Goal: Transaction & Acquisition: Purchase product/service

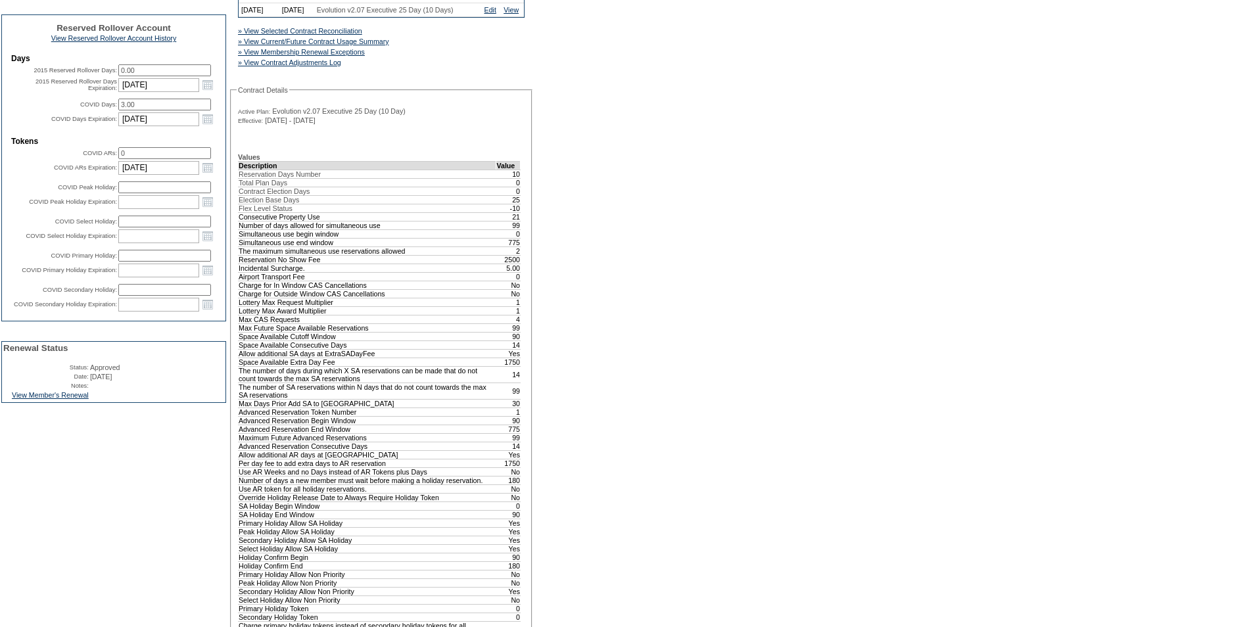
scroll to position [460, 0]
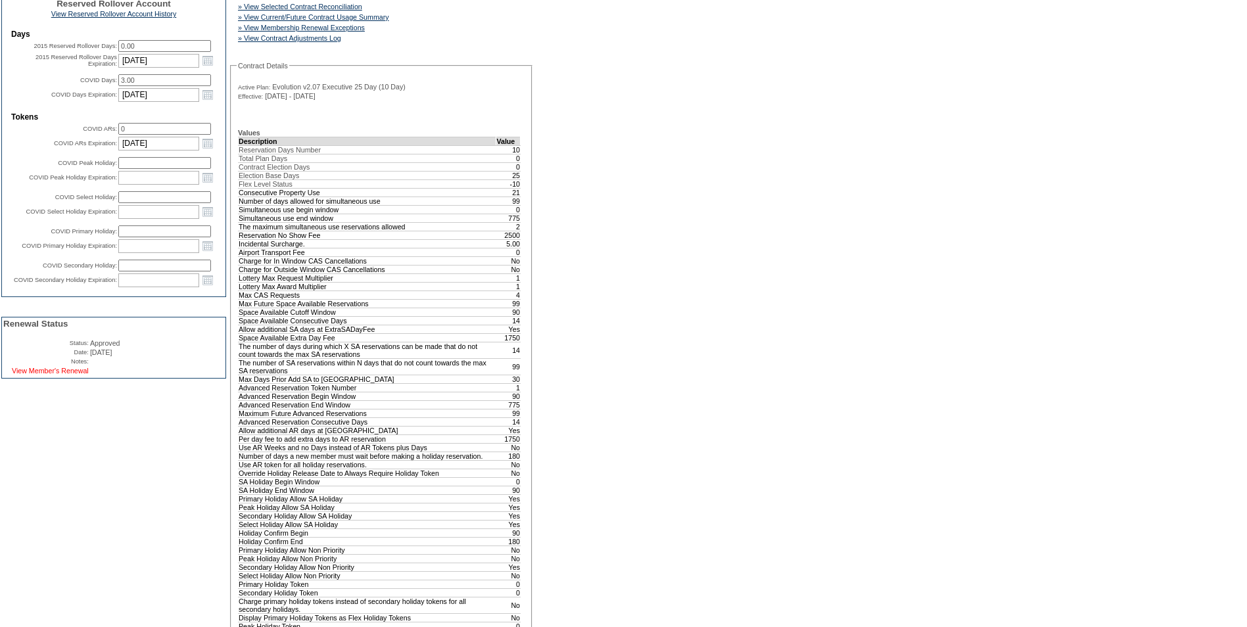
click at [49, 375] on link "View Member's Renewal" at bounding box center [50, 371] width 77 height 8
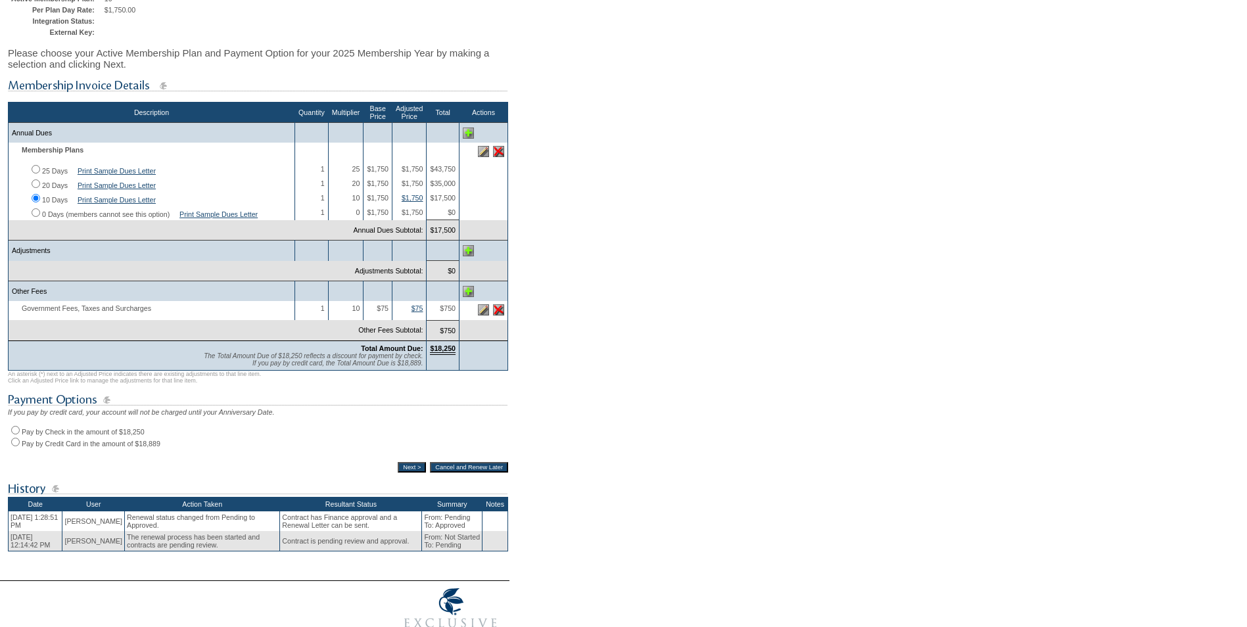
scroll to position [197, 0]
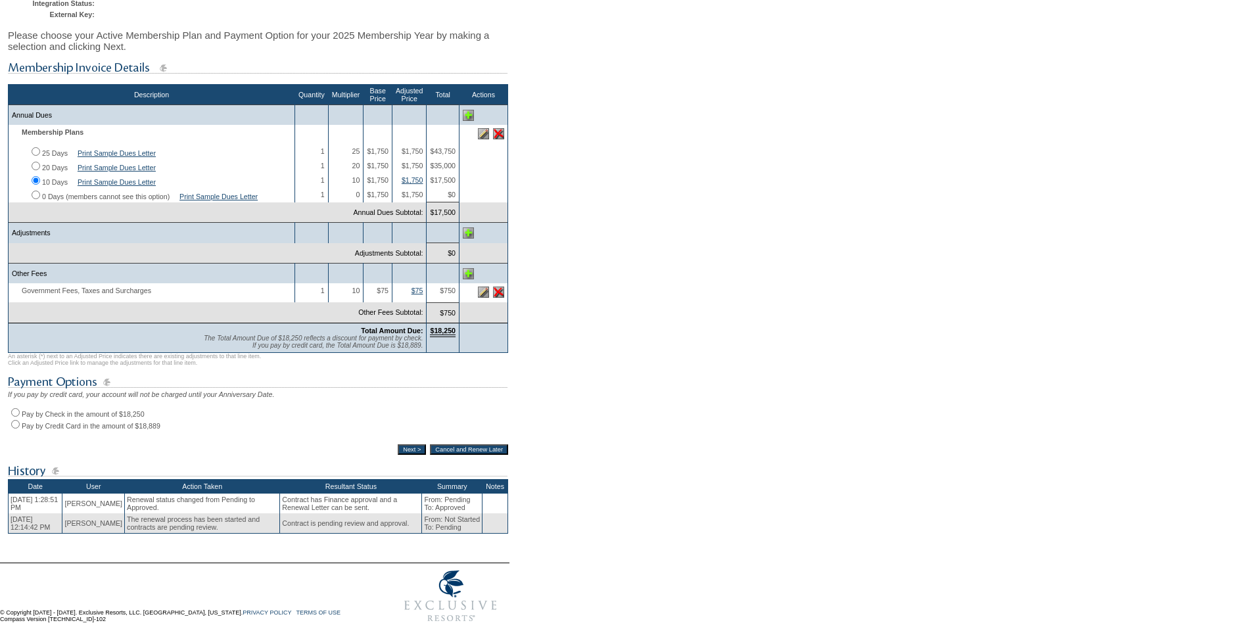
click at [14, 417] on input "Pay by Check in the amount of $18,250" at bounding box center [15, 412] width 9 height 9
radio input "true"
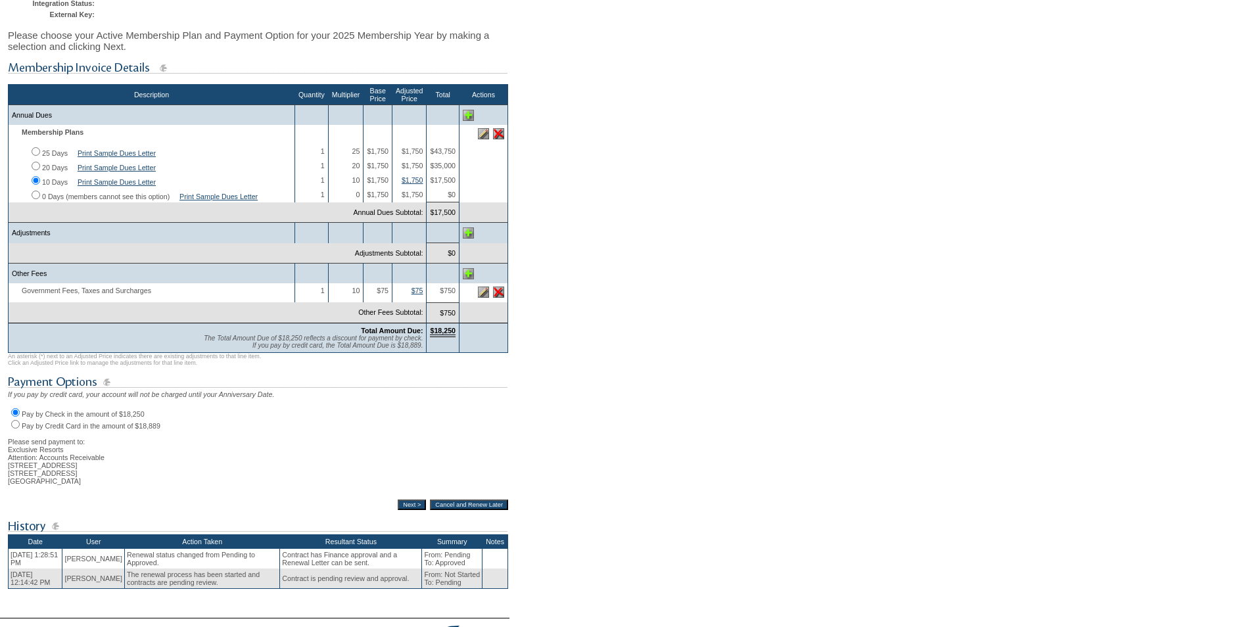
click at [401, 510] on input "Next >" at bounding box center [412, 505] width 28 height 11
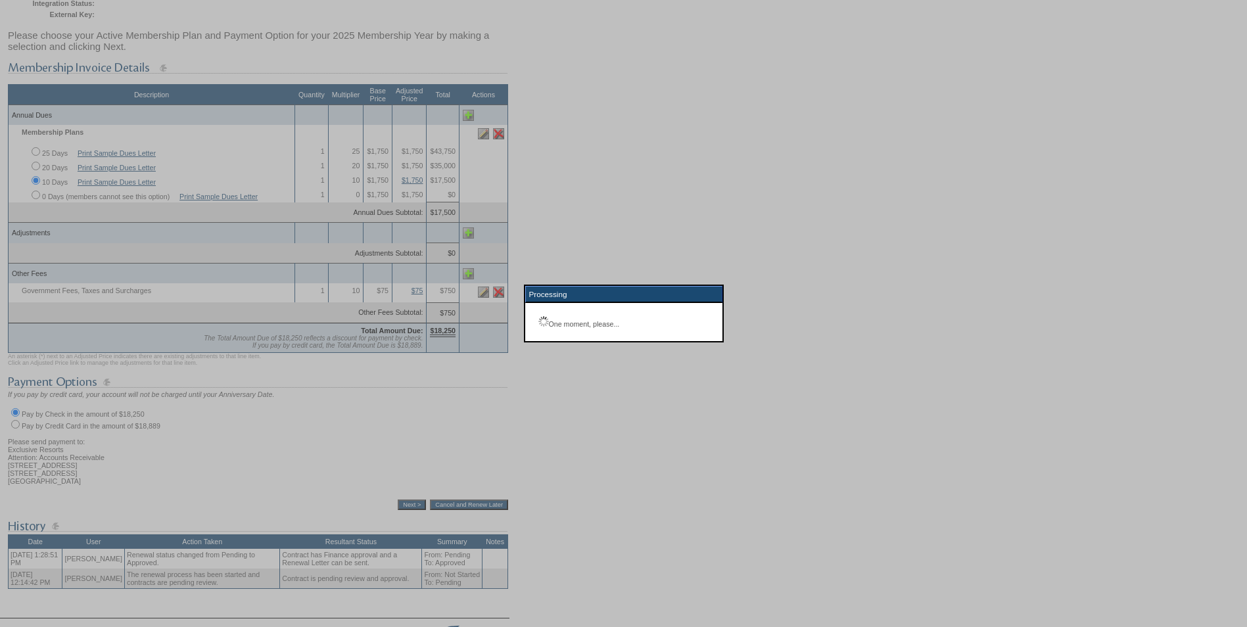
scroll to position [47, 0]
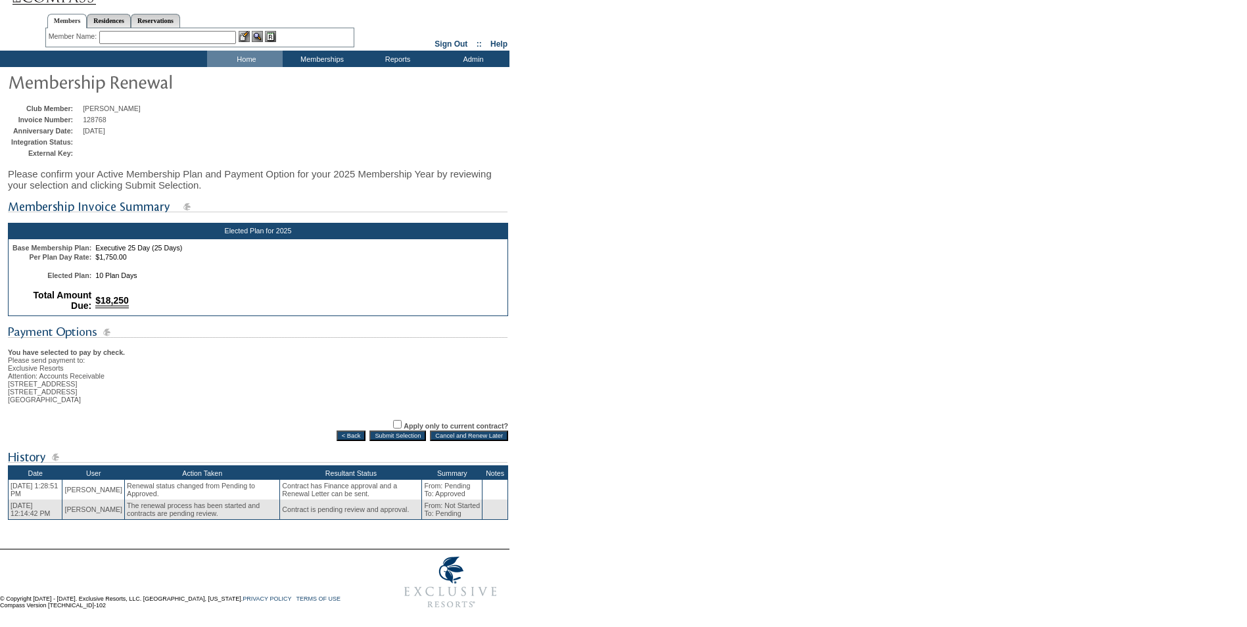
click at [386, 431] on input "Submit Selection" at bounding box center [398, 436] width 57 height 11
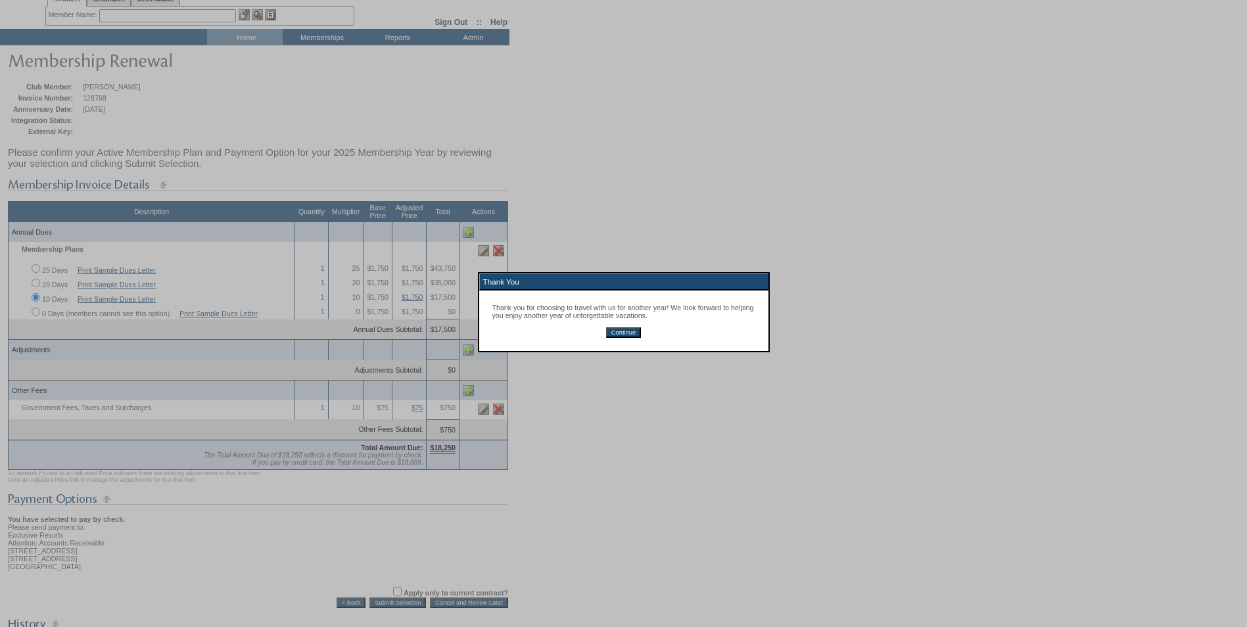
click at [613, 338] on input "Continue" at bounding box center [623, 332] width 35 height 11
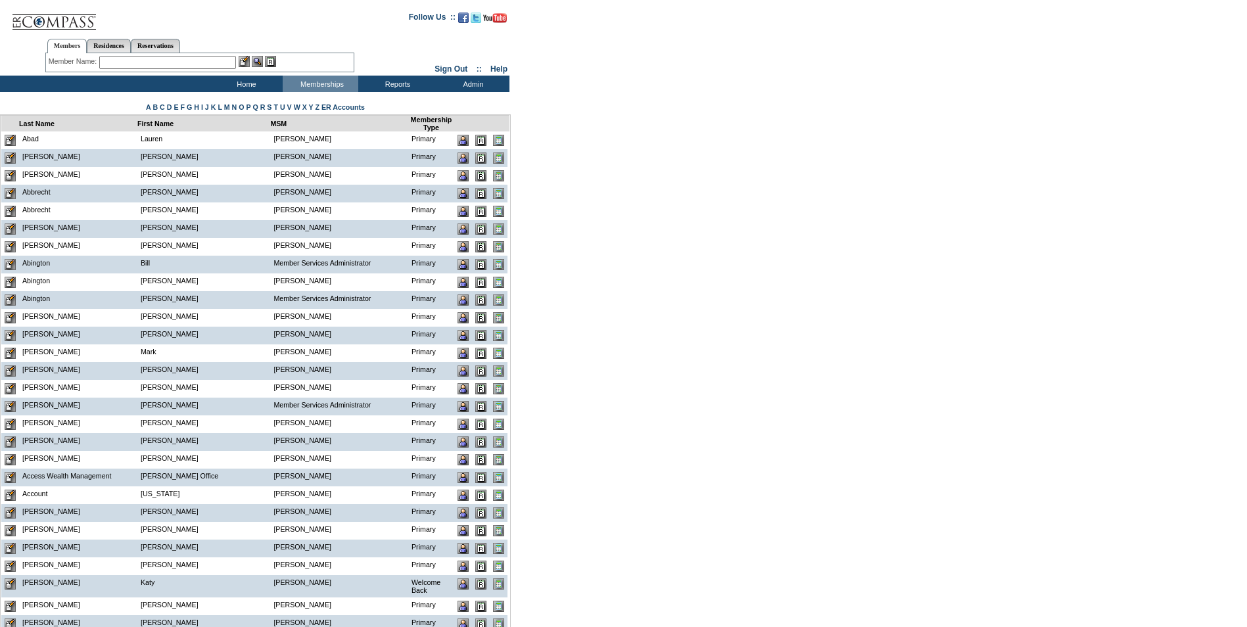
click at [167, 60] on input "text" at bounding box center [167, 62] width 137 height 13
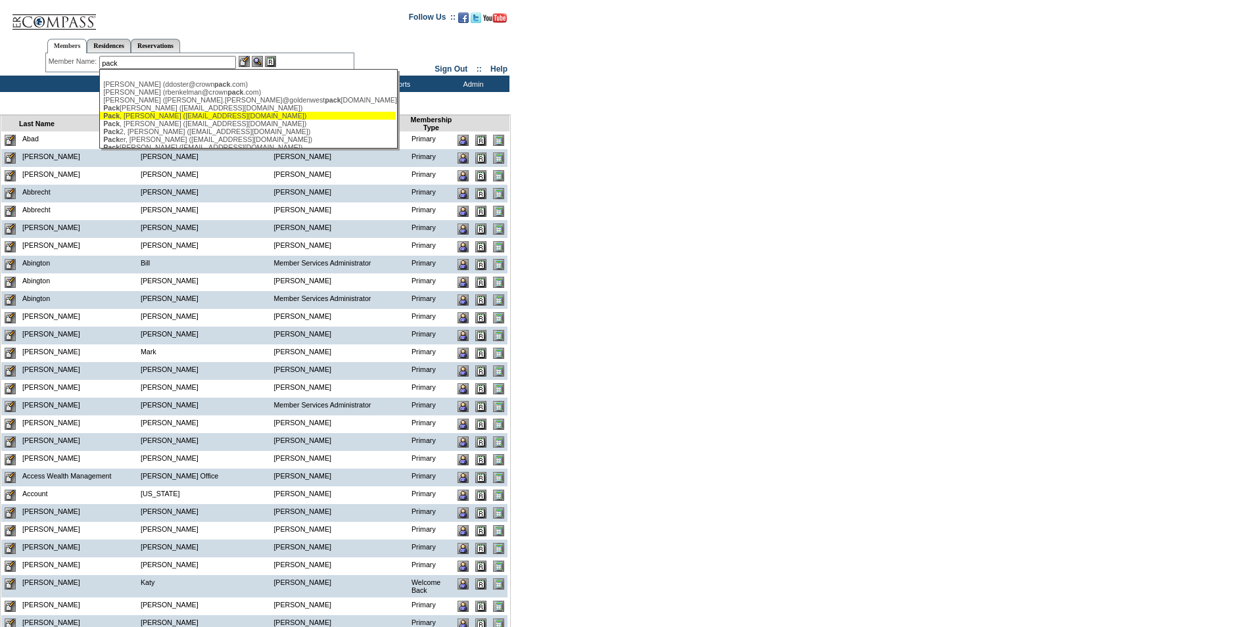
click at [141, 118] on div "Pack , Lisa (lisalpack@gmail.com)" at bounding box center [247, 116] width 289 height 8
type input "Pack, Lisa (lisalpack@gmail.com)"
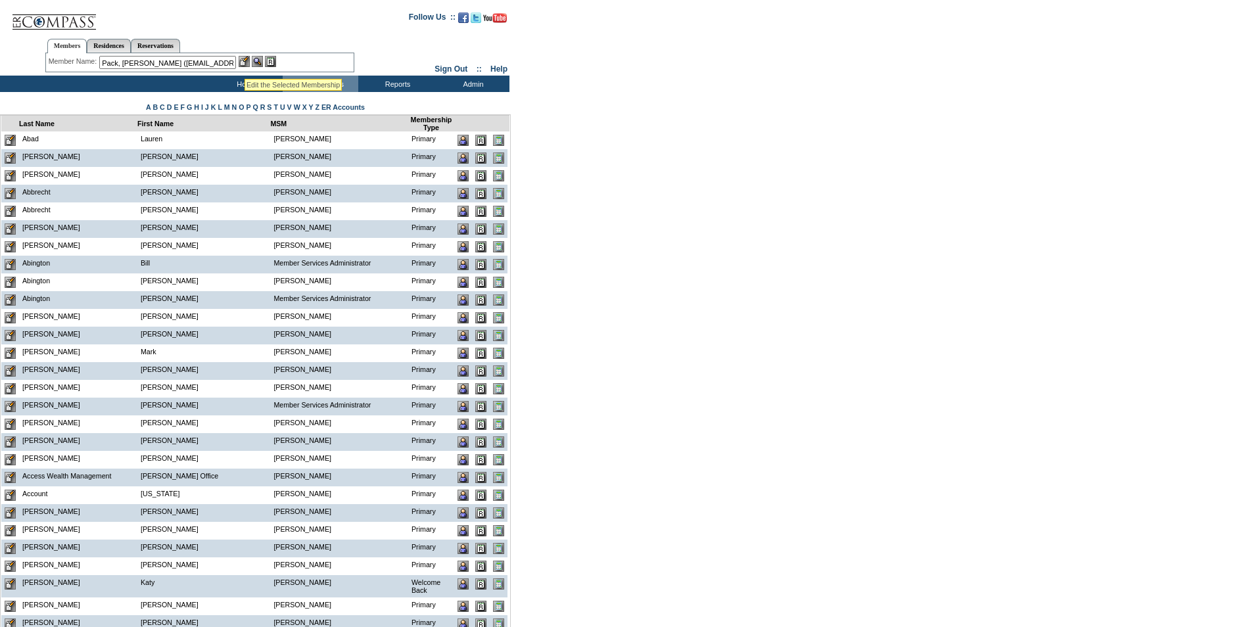
click at [244, 62] on img at bounding box center [244, 61] width 11 height 11
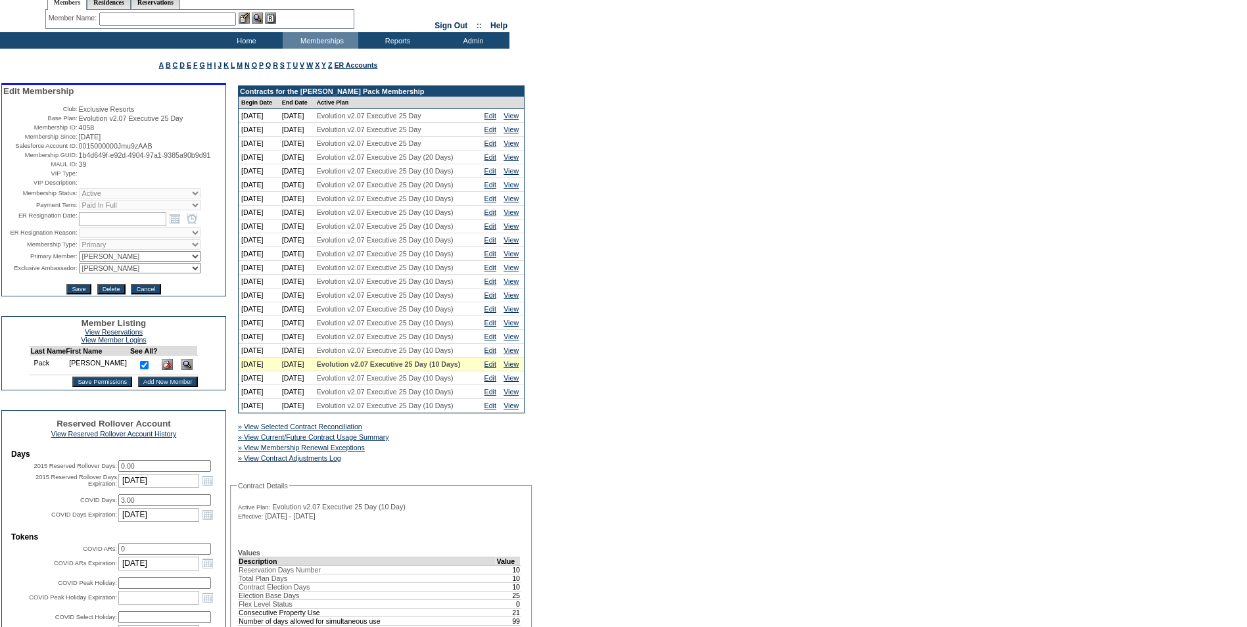
scroll to position [132, 0]
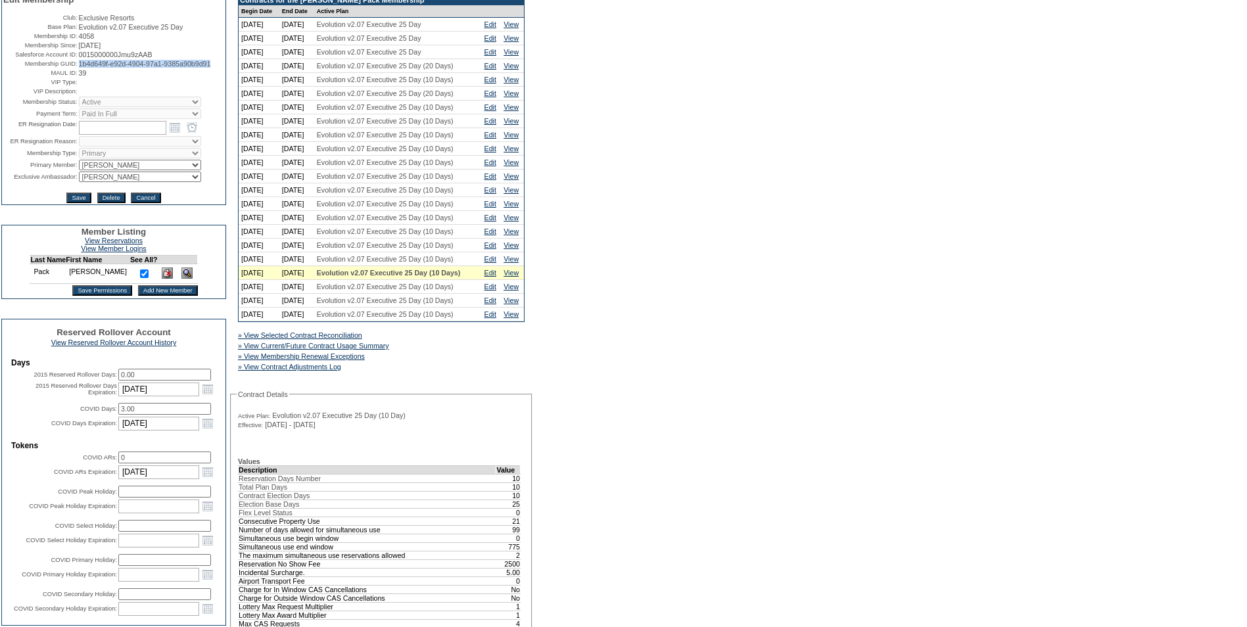
drag, startPoint x: 127, startPoint y: 86, endPoint x: 76, endPoint y: 80, distance: 51.6
click at [79, 68] on span "1b4d649f-e92d-4904-97a1-9385a90b9d91" at bounding box center [145, 64] width 132 height 8
copy span "1b4d649f-e92d-4904-97a1-9385a90b9d91"
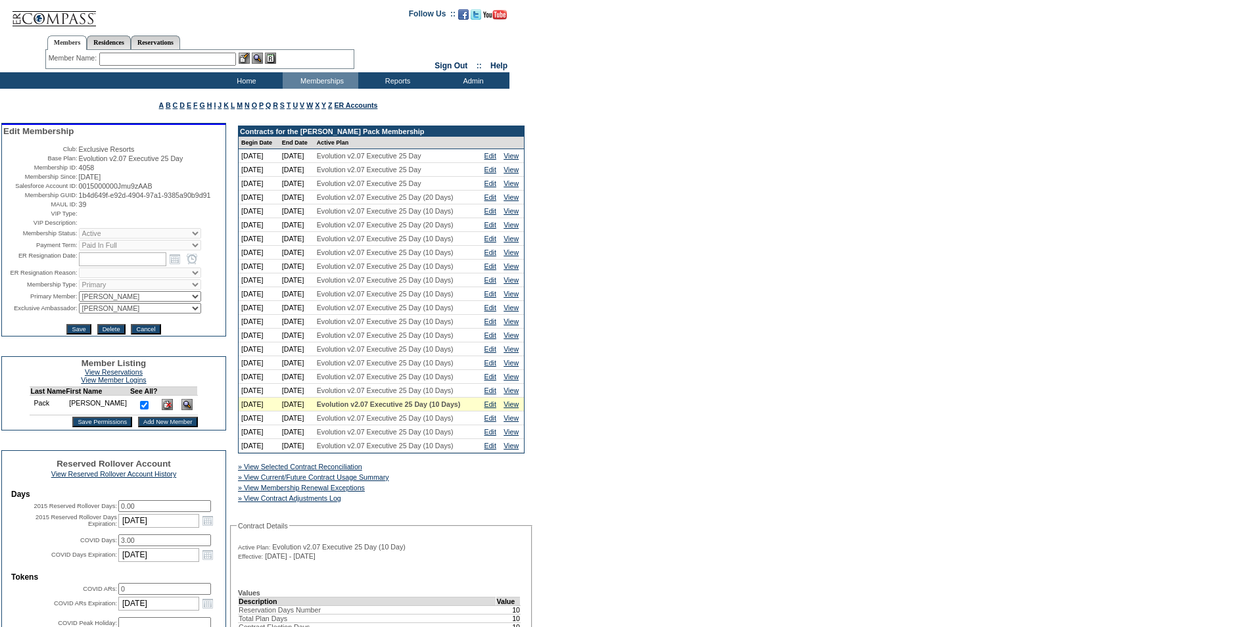
click at [124, 60] on input "text" at bounding box center [167, 59] width 137 height 13
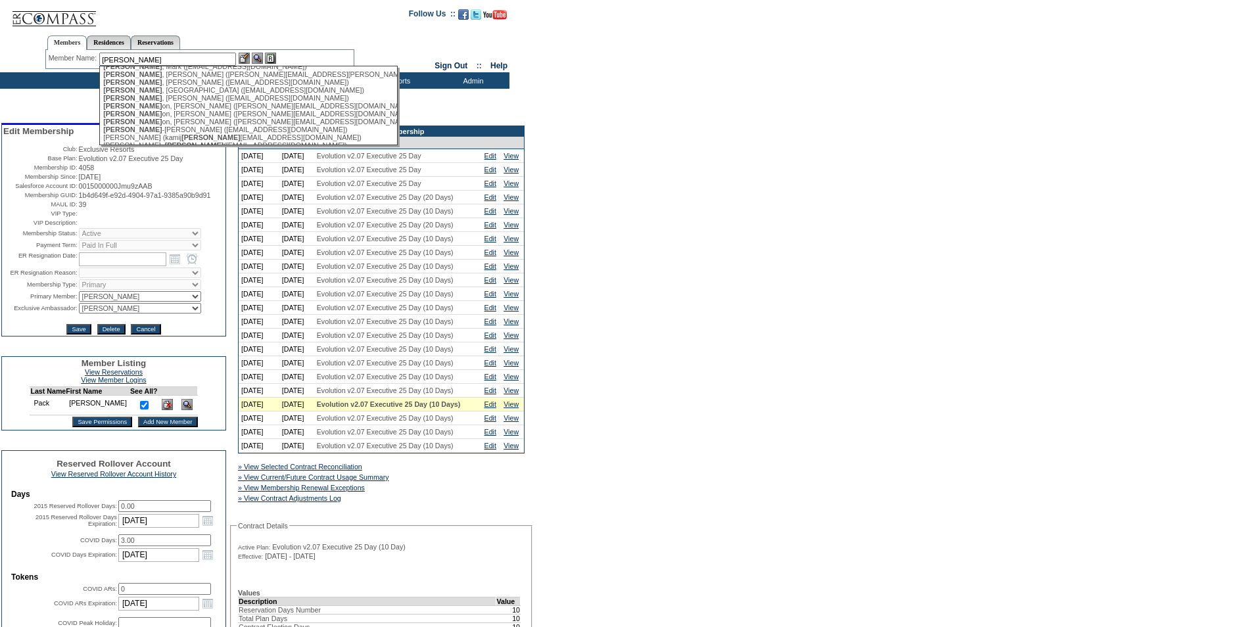
scroll to position [79, 0]
click at [173, 101] on div "Ellis , Tom (tbellis@gmail.com)" at bounding box center [247, 97] width 289 height 8
type input "Ellis, Tom (tbellis@gmail.com)"
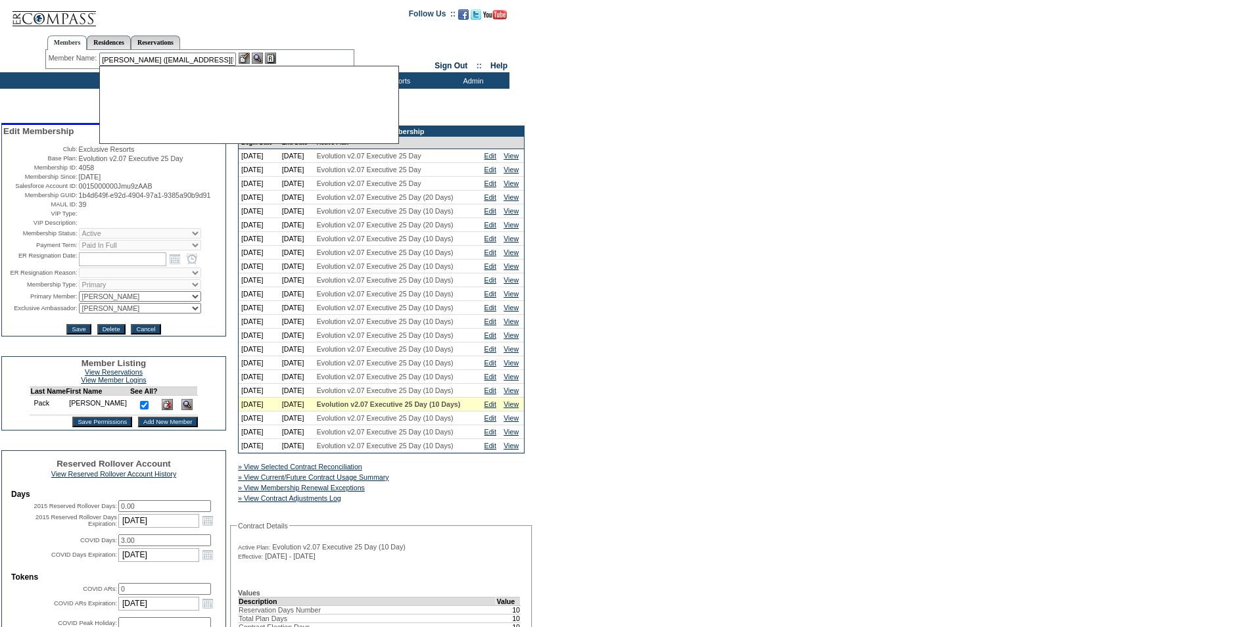
scroll to position [0, 0]
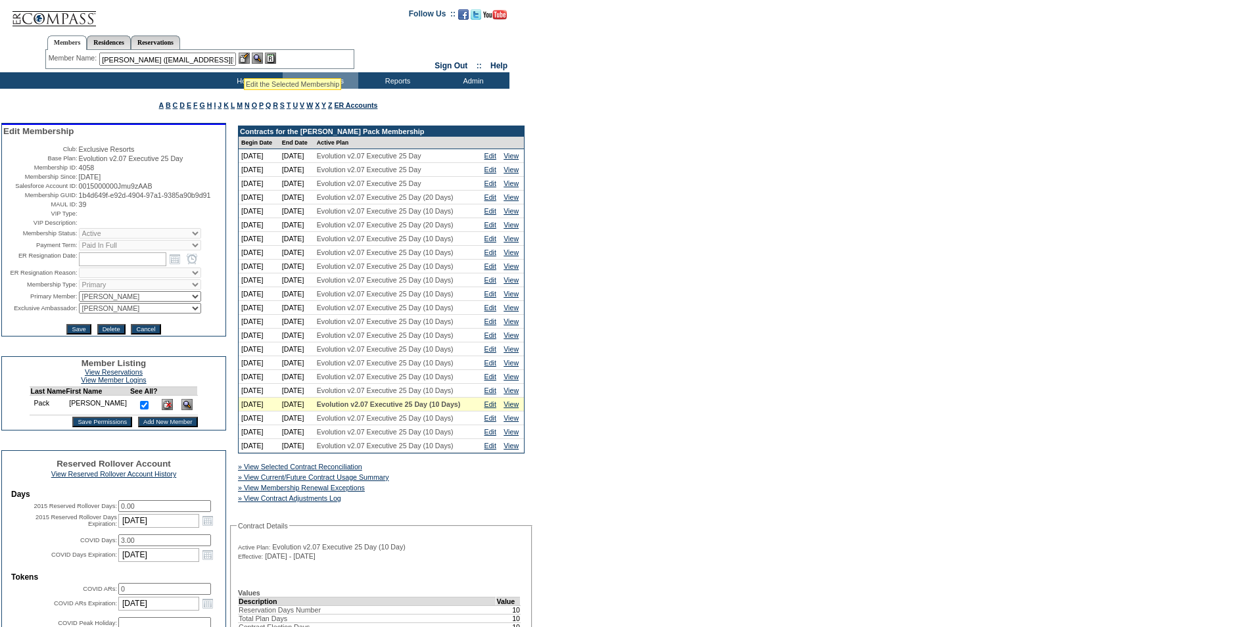
click at [245, 60] on img at bounding box center [244, 58] width 11 height 11
